Goal: Task Accomplishment & Management: Use online tool/utility

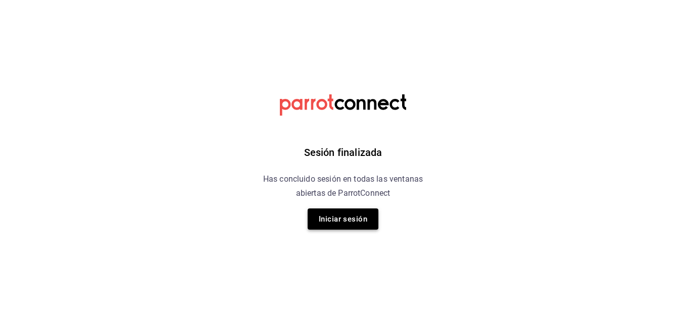
click at [339, 216] on button "Iniciar sesión" at bounding box center [343, 219] width 71 height 21
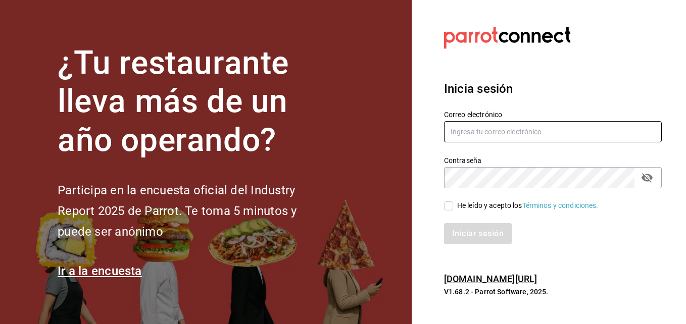
type input "maricarmen.herrera@grupocosteno.com"
click at [446, 205] on input "He leído y acepto los Términos y condiciones." at bounding box center [448, 206] width 9 height 9
checkbox input "true"
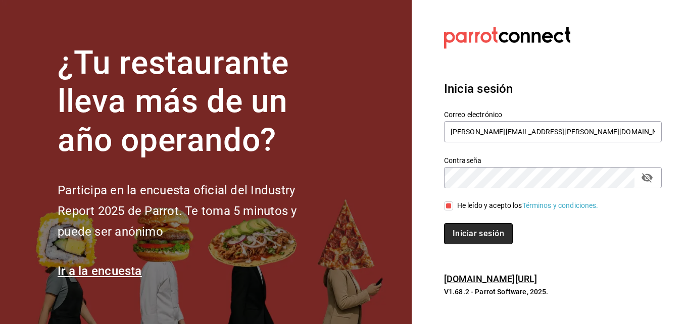
click at [454, 231] on button "Iniciar sesión" at bounding box center [478, 233] width 69 height 21
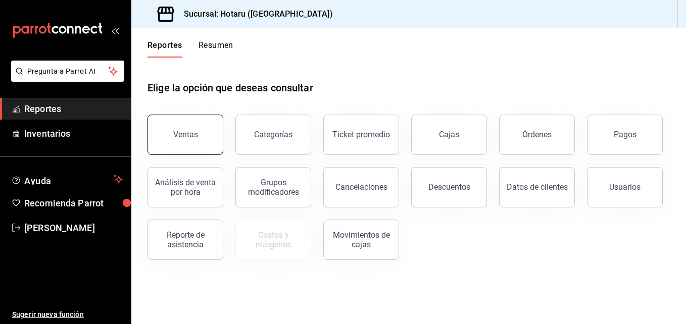
click at [202, 135] on button "Ventas" at bounding box center [186, 135] width 76 height 40
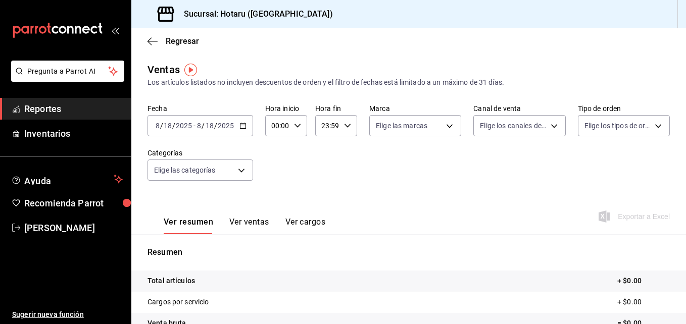
click at [240, 124] on icon "button" at bounding box center [243, 125] width 7 height 7
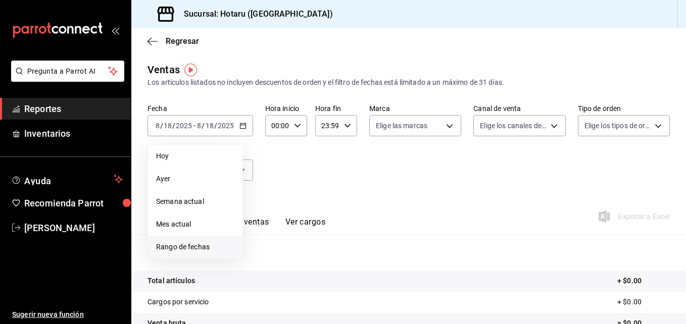
click at [185, 245] on span "Rango de fechas" at bounding box center [195, 247] width 78 height 11
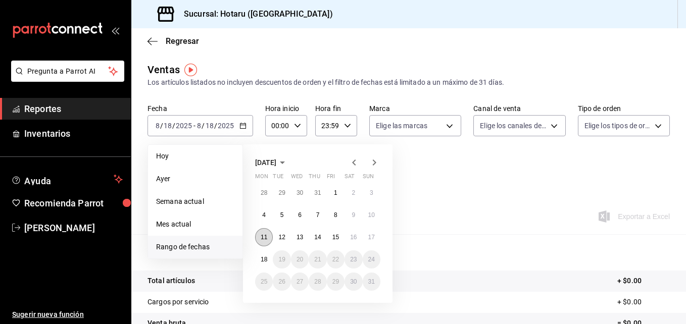
click at [261, 233] on button "11" at bounding box center [264, 237] width 18 height 18
click at [279, 237] on abbr "12" at bounding box center [281, 237] width 7 height 7
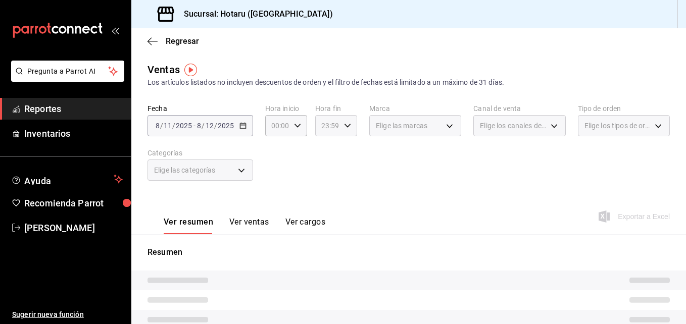
click at [344, 119] on div "23:59 Hora fin" at bounding box center [336, 125] width 42 height 21
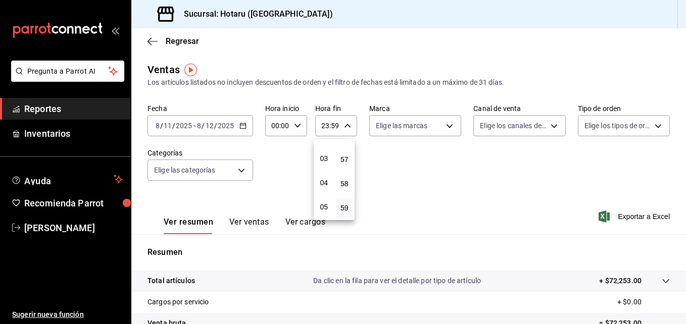
scroll to position [58, 0]
click at [324, 190] on span "04" at bounding box center [324, 191] width 5 height 8
type input "04:59"
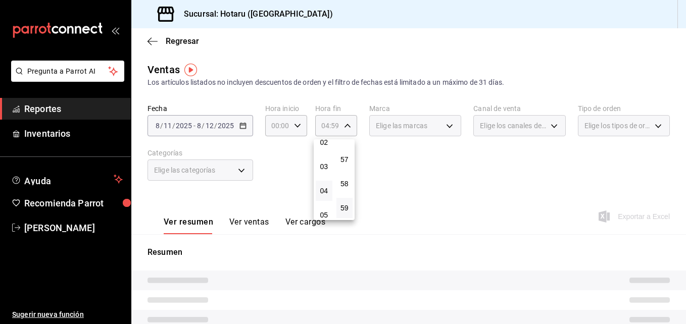
click at [419, 159] on div at bounding box center [343, 162] width 686 height 324
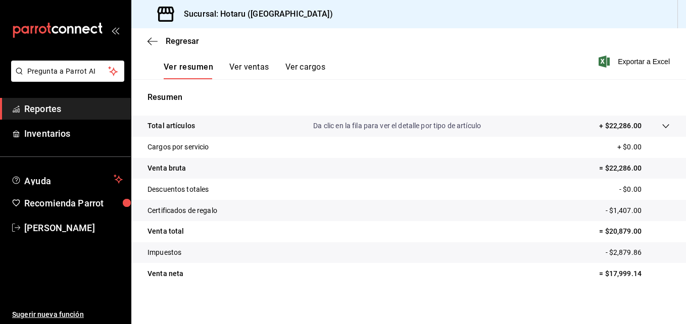
scroll to position [160, 0]
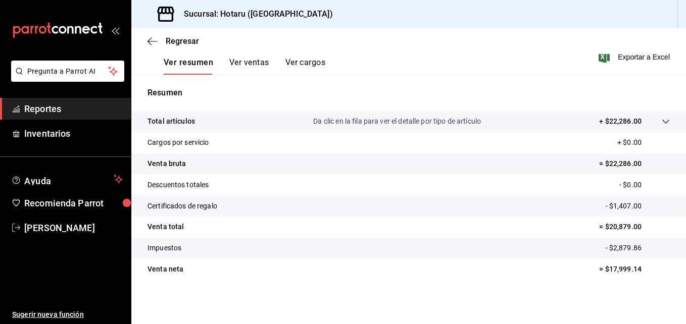
click at [254, 200] on tr "Certificados de regalo - $1,407.00" at bounding box center [408, 206] width 555 height 21
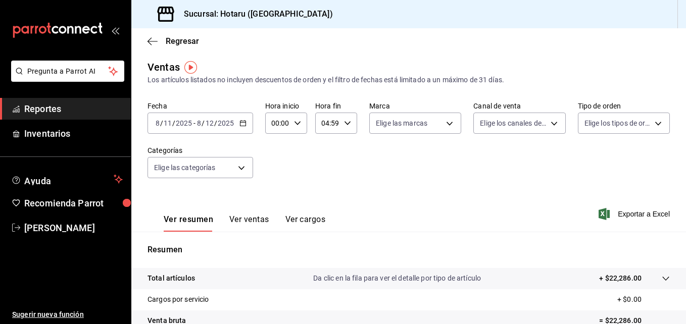
scroll to position [0, 0]
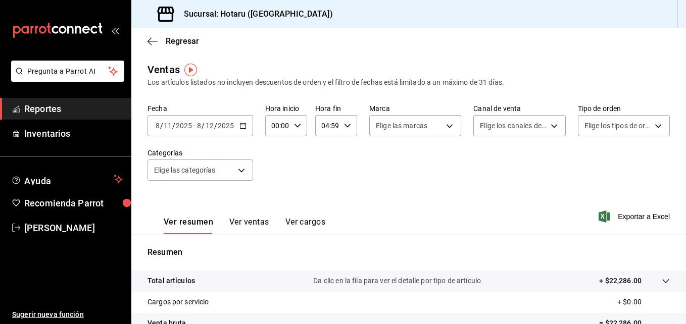
click at [244, 129] on \(Stroke\) "button" at bounding box center [243, 126] width 6 height 6
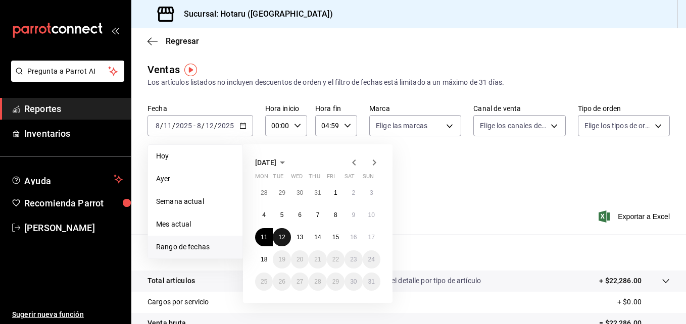
click at [277, 233] on button "12" at bounding box center [282, 237] width 18 height 18
click at [297, 236] on abbr "13" at bounding box center [300, 237] width 7 height 7
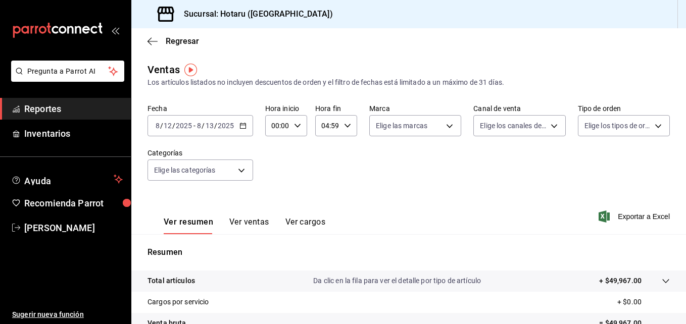
click at [244, 131] on div "[DATE] [DATE] - [DATE] [DATE]" at bounding box center [201, 125] width 106 height 21
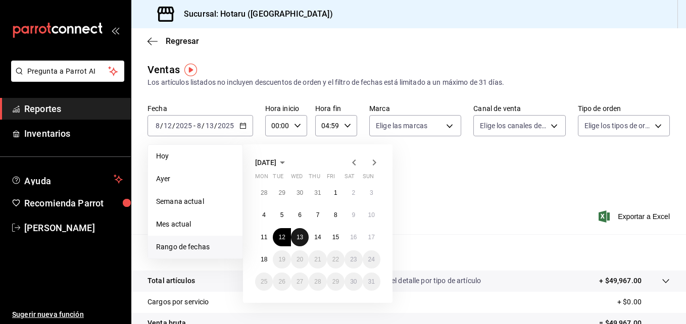
click at [301, 244] on button "13" at bounding box center [300, 237] width 18 height 18
click at [314, 240] on abbr "14" at bounding box center [317, 237] width 7 height 7
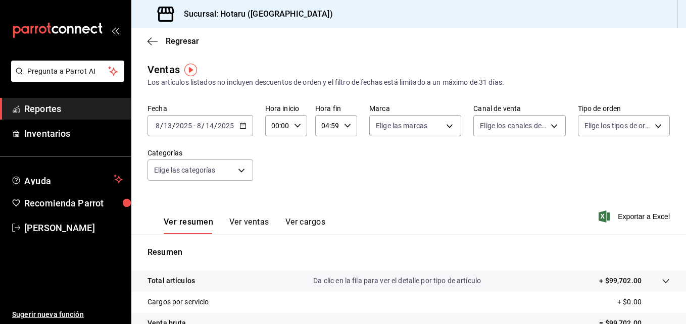
click at [245, 122] on icon "button" at bounding box center [243, 125] width 7 height 7
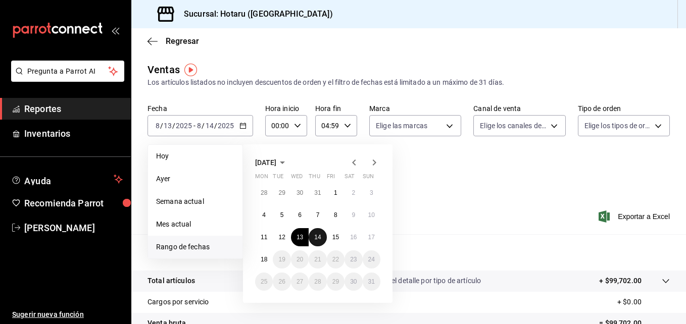
click at [319, 236] on abbr "14" at bounding box center [317, 237] width 7 height 7
click at [330, 239] on button "15" at bounding box center [336, 237] width 18 height 18
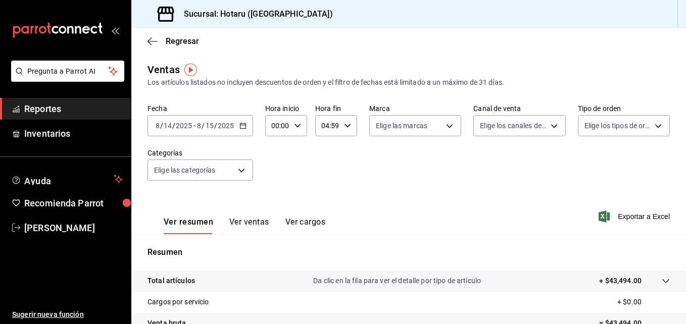
click at [230, 125] on input "2025" at bounding box center [225, 126] width 17 height 8
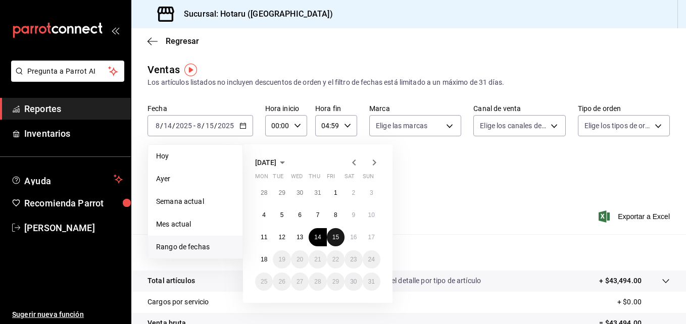
click at [332, 237] on button "15" at bounding box center [336, 237] width 18 height 18
click at [349, 240] on button "16" at bounding box center [354, 237] width 18 height 18
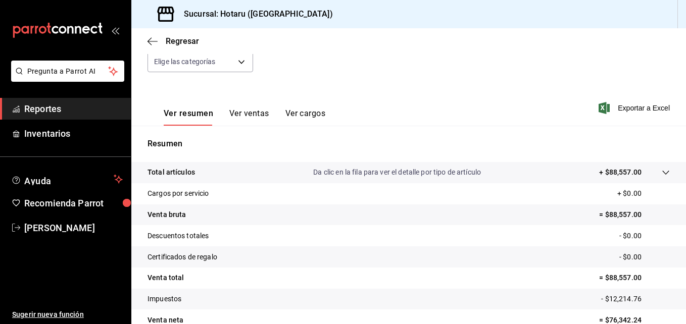
scroll to position [56, 0]
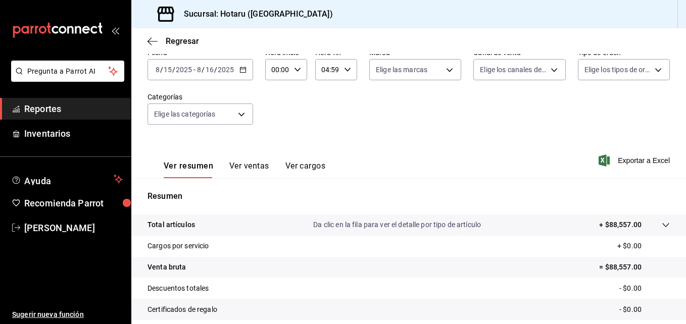
click at [245, 72] on \(Stroke\) "button" at bounding box center [243, 70] width 6 height 6
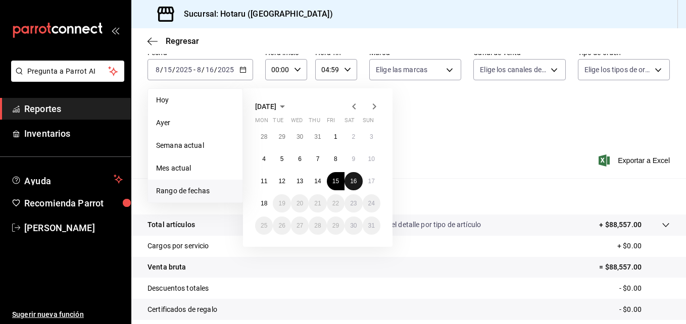
click at [348, 183] on button "16" at bounding box center [354, 181] width 18 height 18
click at [372, 183] on abbr "17" at bounding box center [371, 181] width 7 height 7
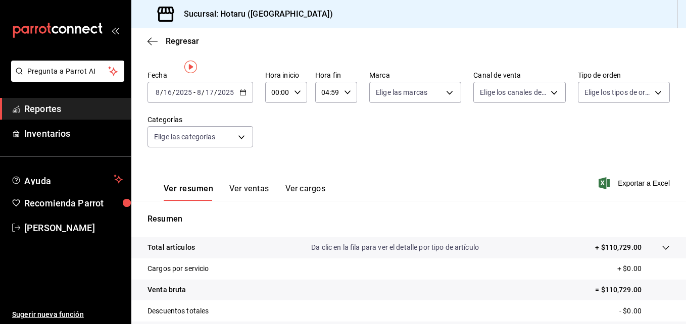
scroll to position [3, 0]
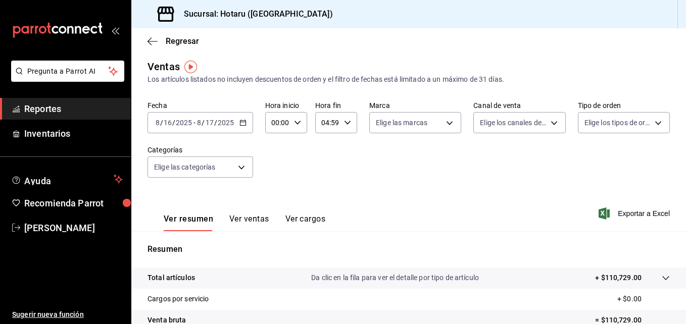
click at [240, 124] on icon "button" at bounding box center [243, 122] width 7 height 7
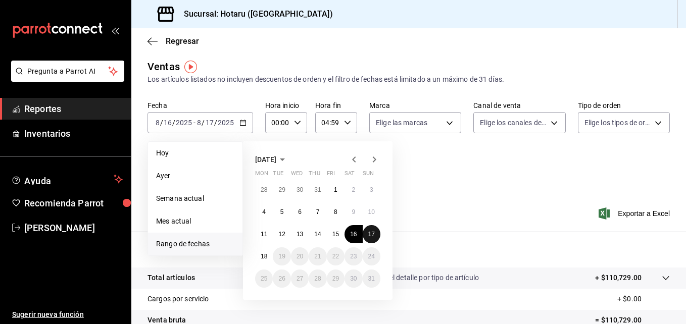
click at [366, 234] on button "17" at bounding box center [372, 234] width 18 height 18
click at [258, 254] on button "18" at bounding box center [264, 257] width 18 height 18
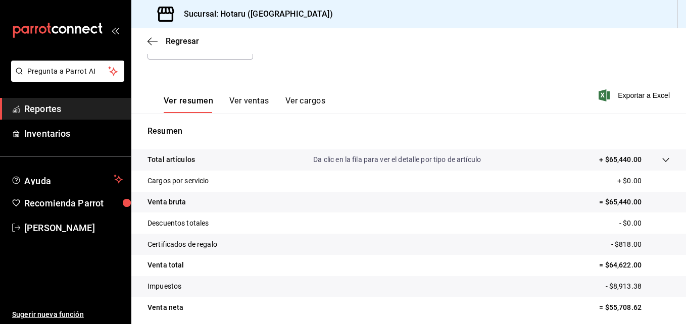
scroll to position [134, 0]
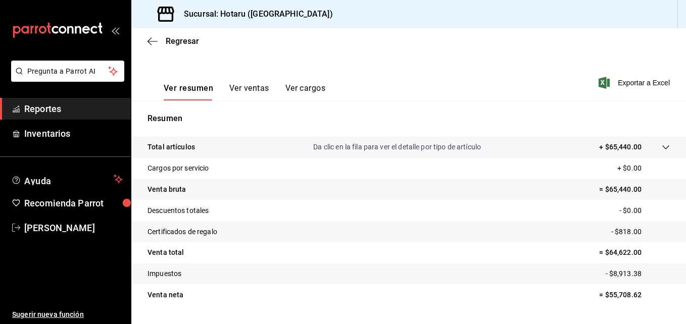
click at [652, 151] on div at bounding box center [656, 147] width 28 height 11
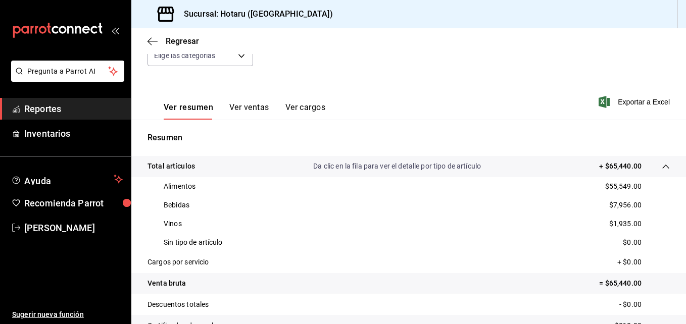
scroll to position [34, 0]
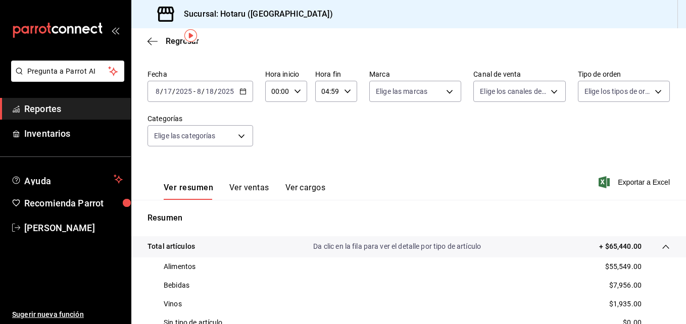
click at [245, 92] on \(Stroke\) "button" at bounding box center [243, 92] width 6 height 6
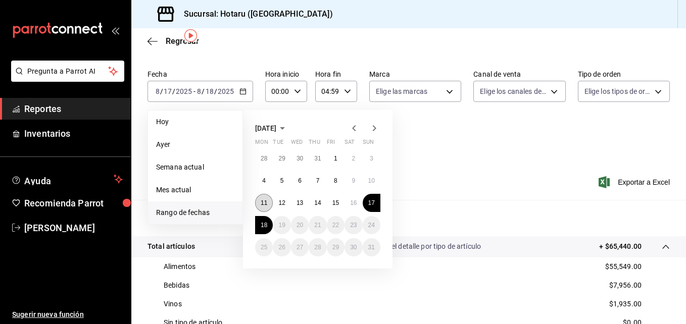
click at [270, 208] on button "11" at bounding box center [264, 203] width 18 height 18
click at [267, 219] on button "18" at bounding box center [264, 225] width 18 height 18
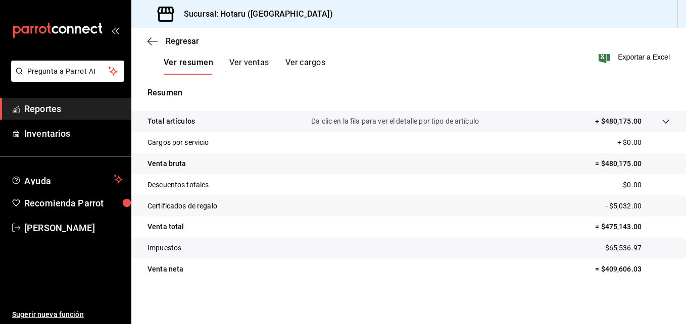
scroll to position [160, 0]
